Goal: Transaction & Acquisition: Purchase product/service

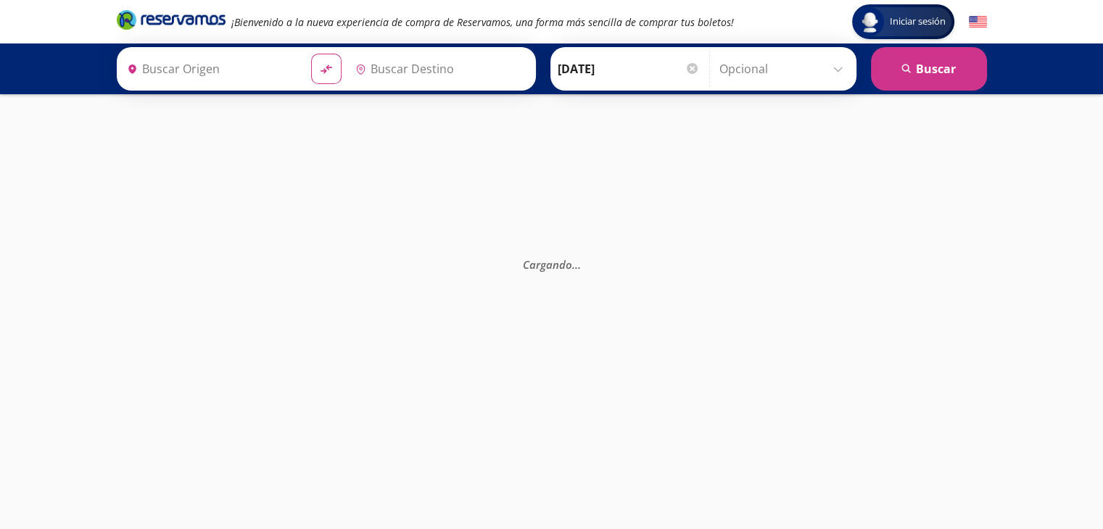
type input "[GEOGRAPHIC_DATA], [GEOGRAPHIC_DATA]"
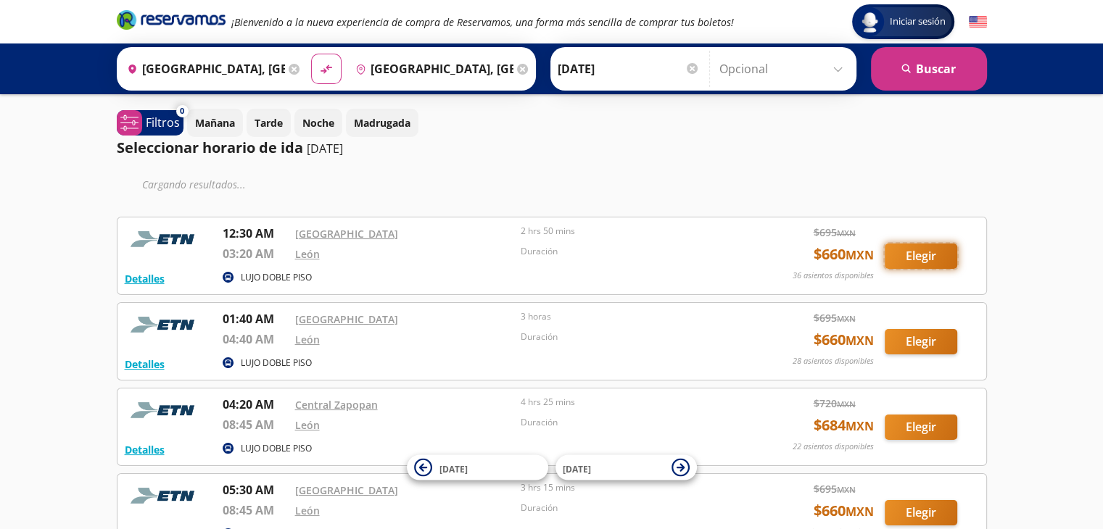
click at [908, 256] on button "Elegir" at bounding box center [920, 256] width 72 height 25
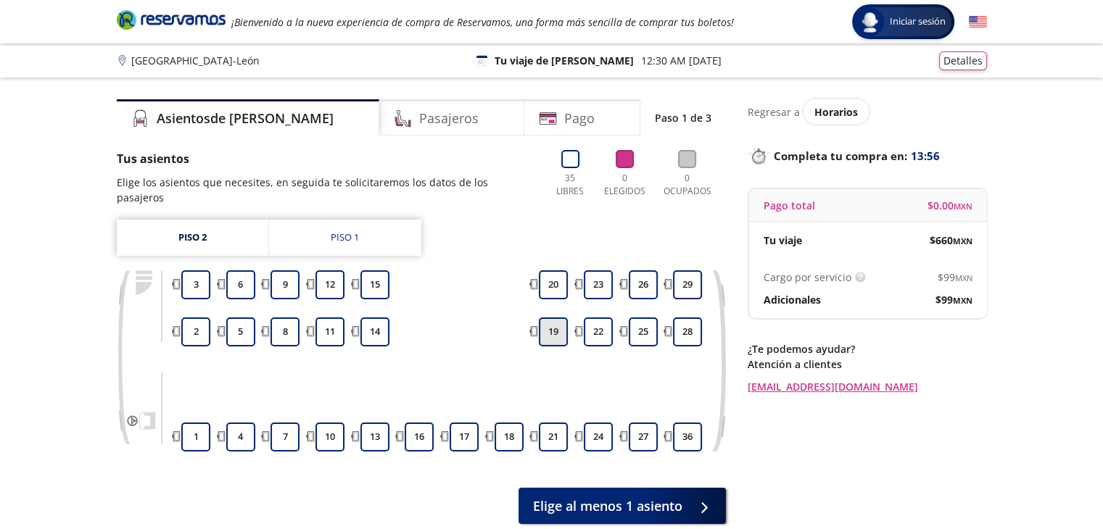
click at [542, 320] on button "19" at bounding box center [553, 332] width 29 height 29
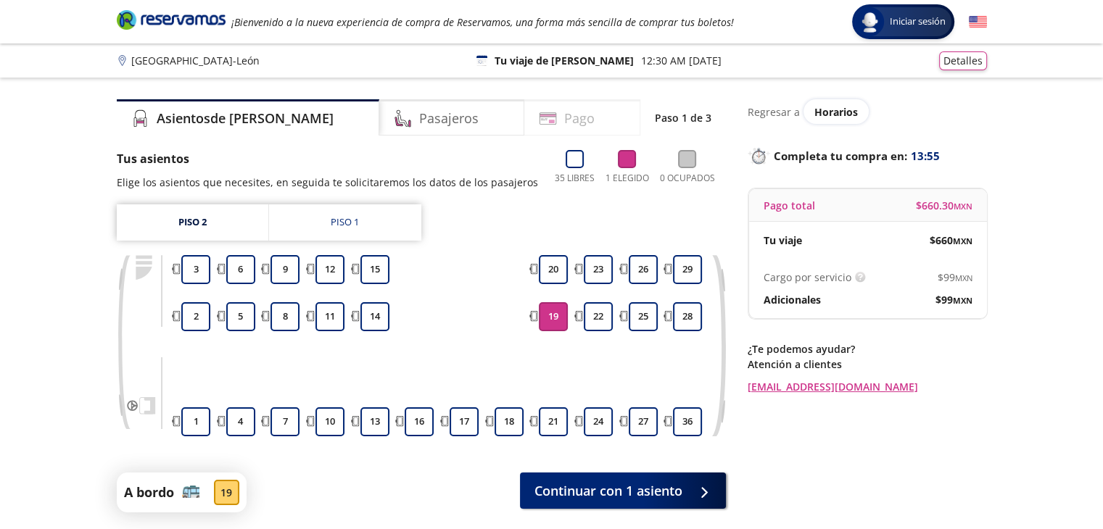
click at [564, 117] on h4 "Pago" at bounding box center [579, 119] width 30 height 20
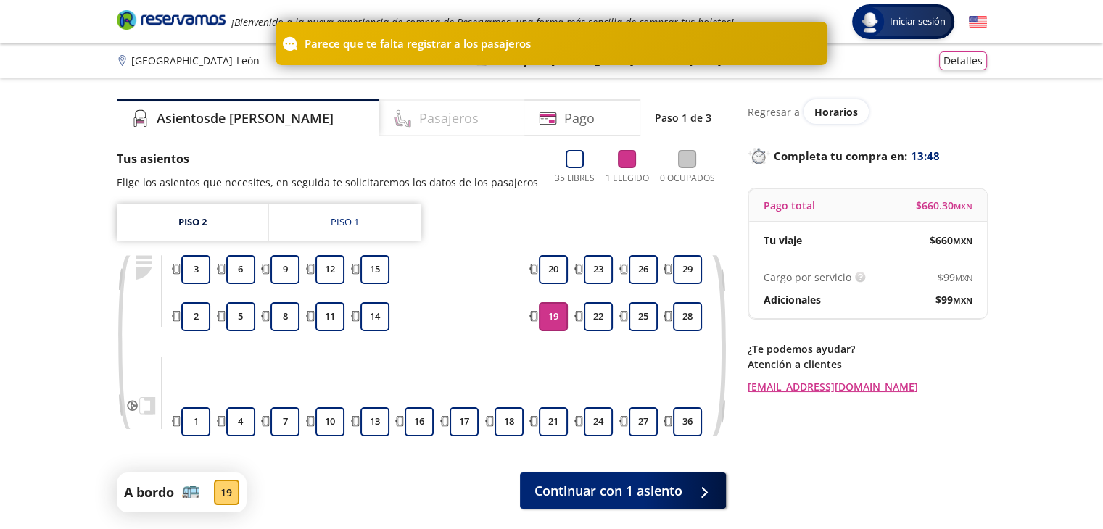
click at [419, 115] on h4 "Pasajeros" at bounding box center [448, 119] width 59 height 20
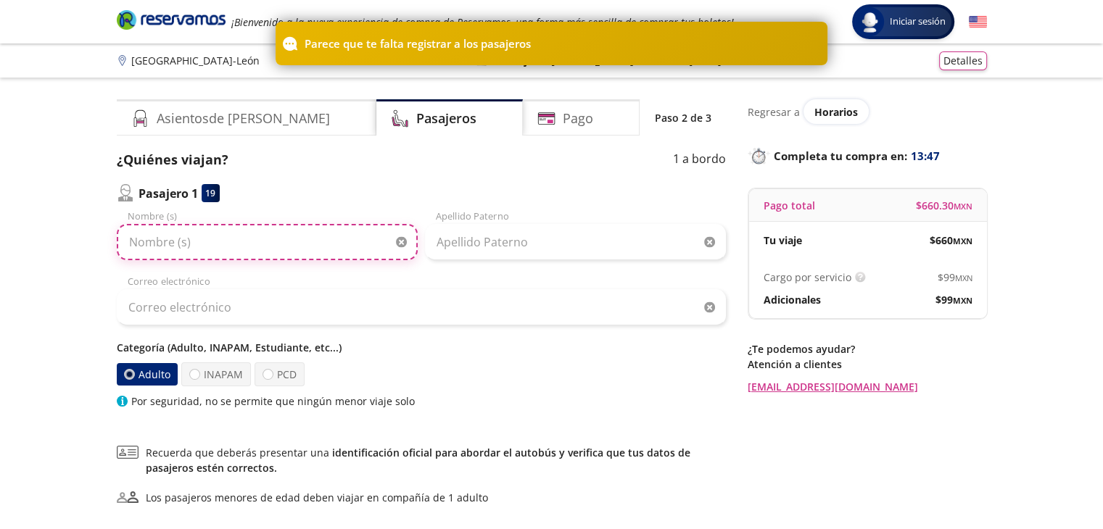
click at [278, 244] on input "Nombre (s)" at bounding box center [267, 242] width 301 height 36
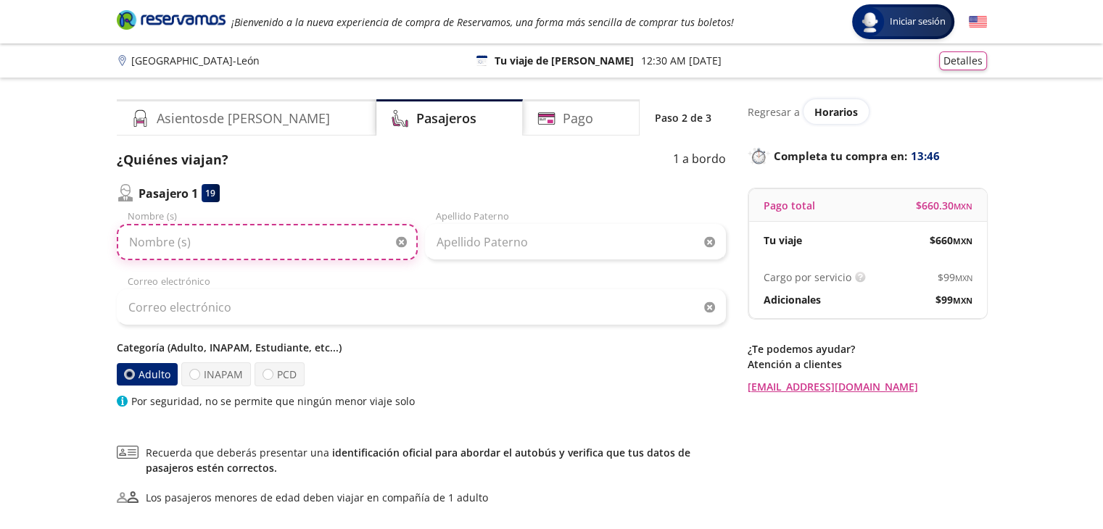
type input "r"
type input "[PERSON_NAME]"
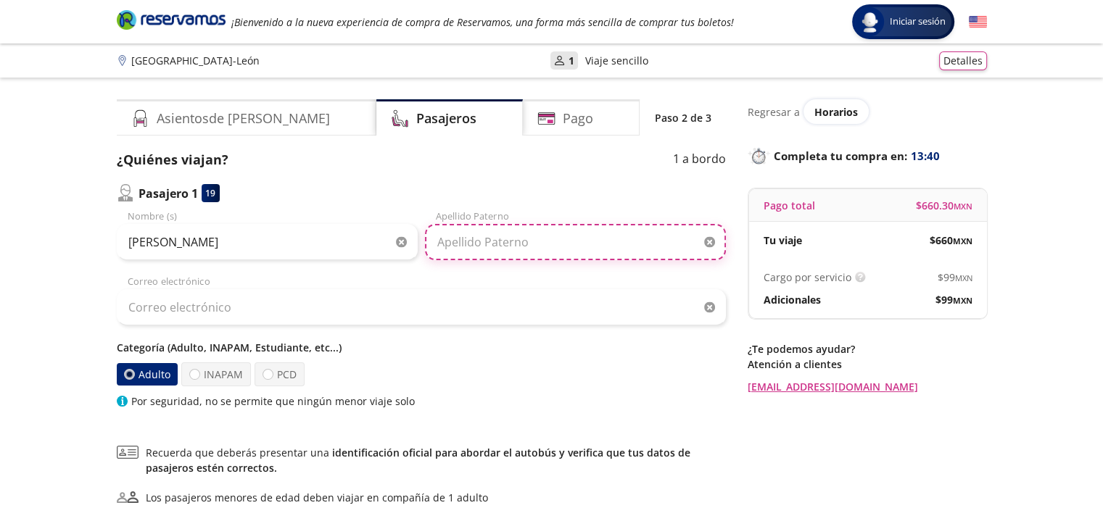
click at [474, 252] on input "Apellido Paterno" at bounding box center [575, 242] width 301 height 36
type input "[PERSON_NAME]"
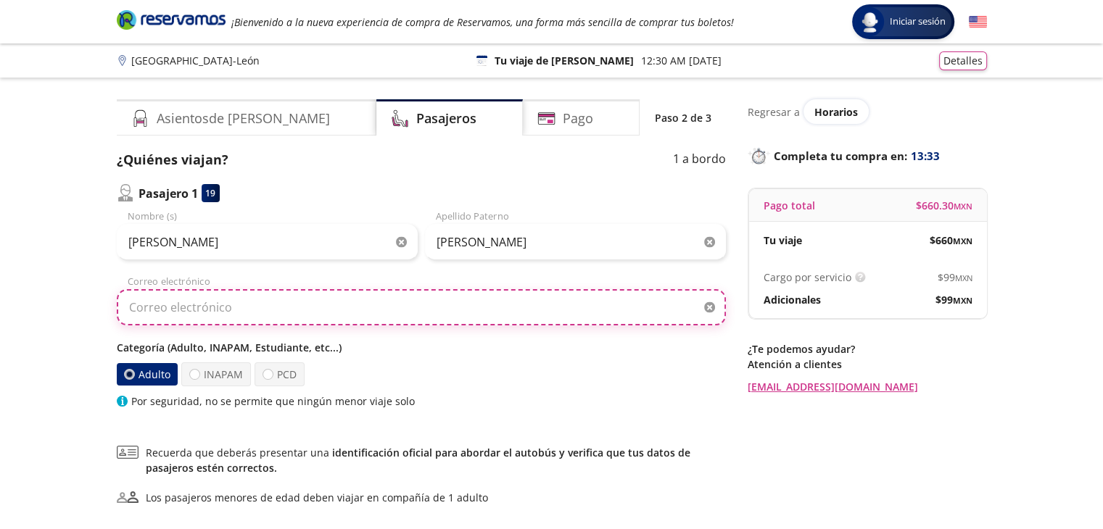
click at [204, 315] on input "Correo electrónico" at bounding box center [421, 307] width 609 height 36
type input "[EMAIL_ADDRESS][DOMAIN_NAME]"
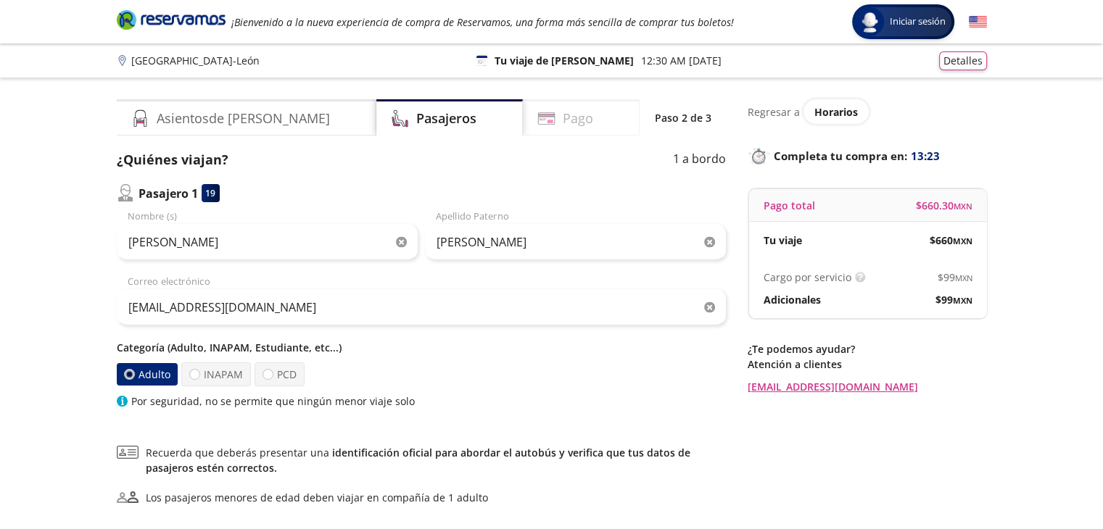
click at [563, 126] on h4 "Pago" at bounding box center [578, 119] width 30 height 20
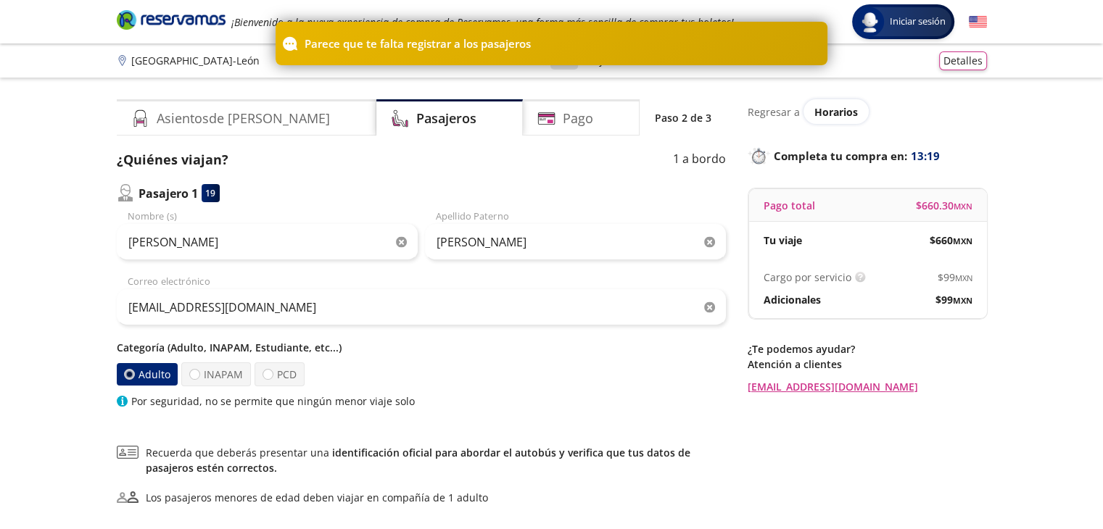
click at [57, 424] on div "Group 9 Created with Sketch. Datos para la compra Guadalajara - [PERSON_NAME] I…" at bounding box center [551, 336] width 1103 height 672
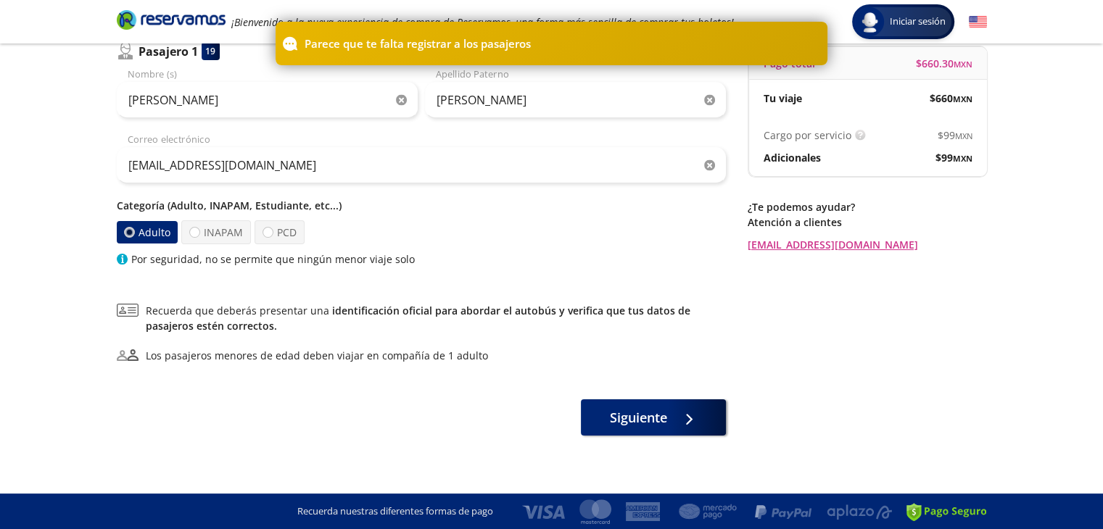
scroll to position [113, 0]
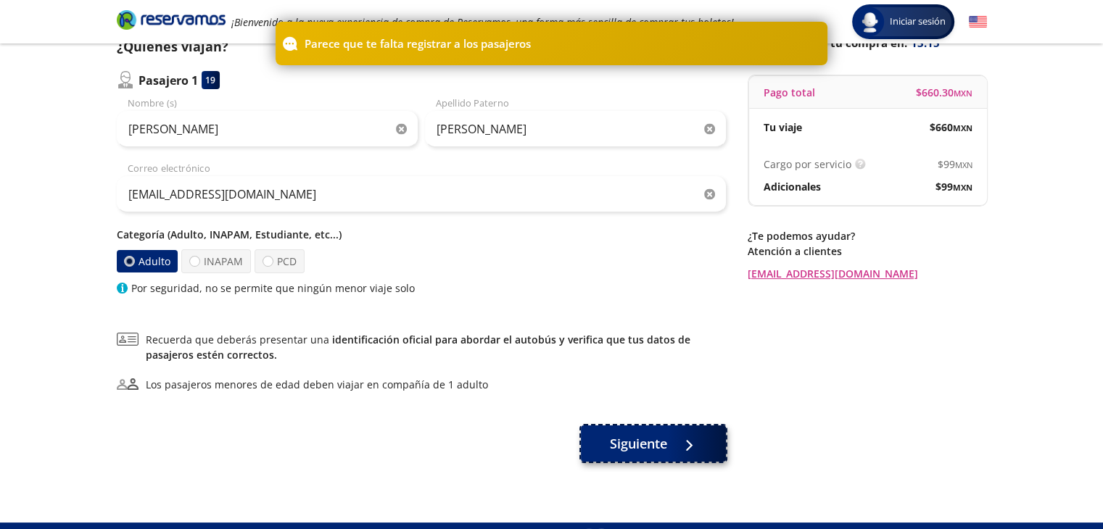
click at [642, 452] on span "Siguiente" at bounding box center [638, 444] width 57 height 20
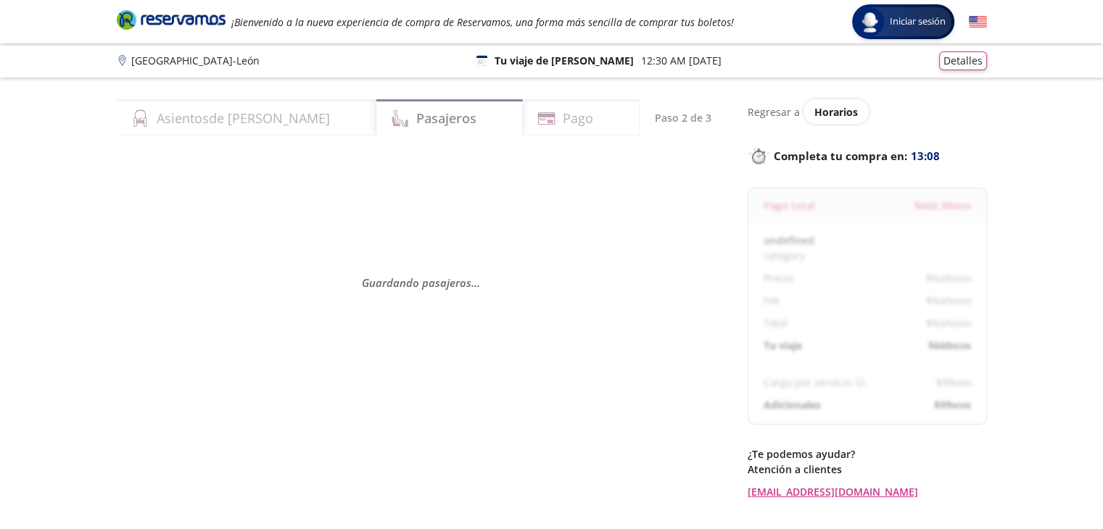
select select "MX"
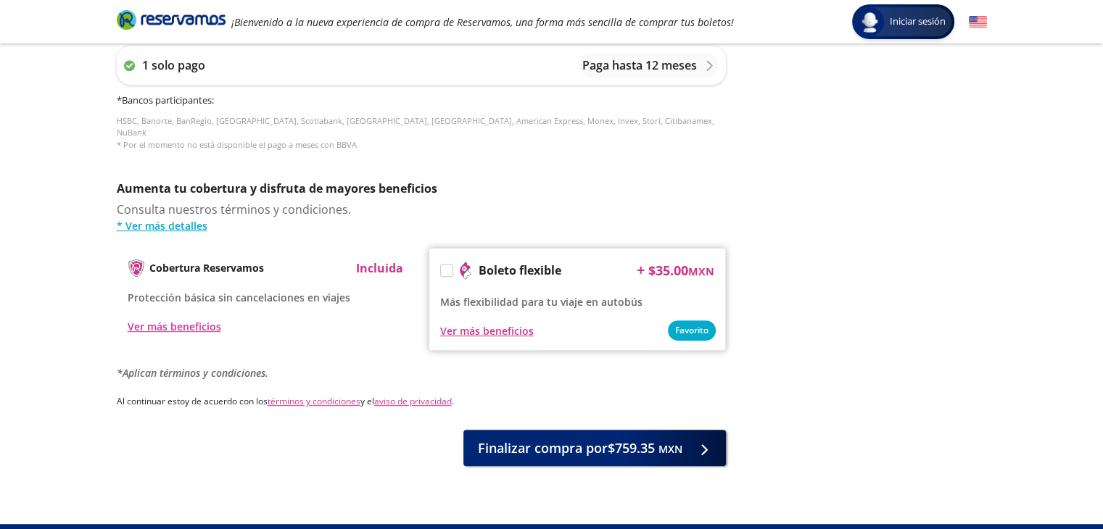
scroll to position [660, 0]
